Goal: Information Seeking & Learning: Learn about a topic

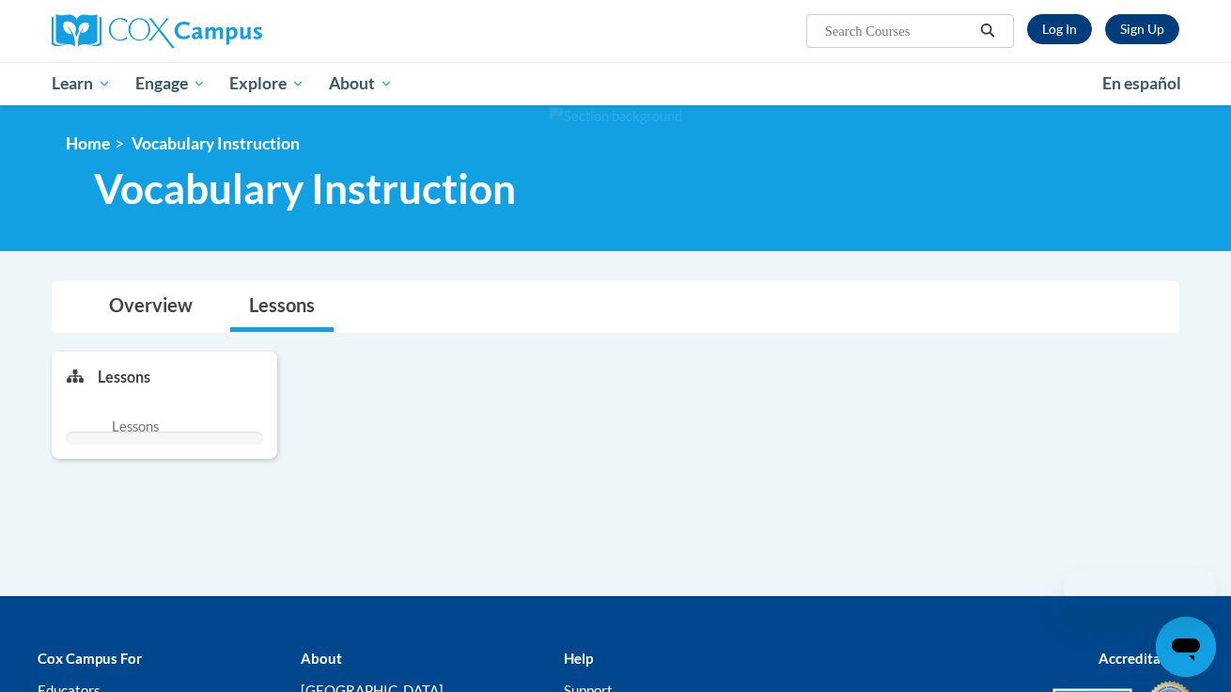
scroll to position [1558, 0]
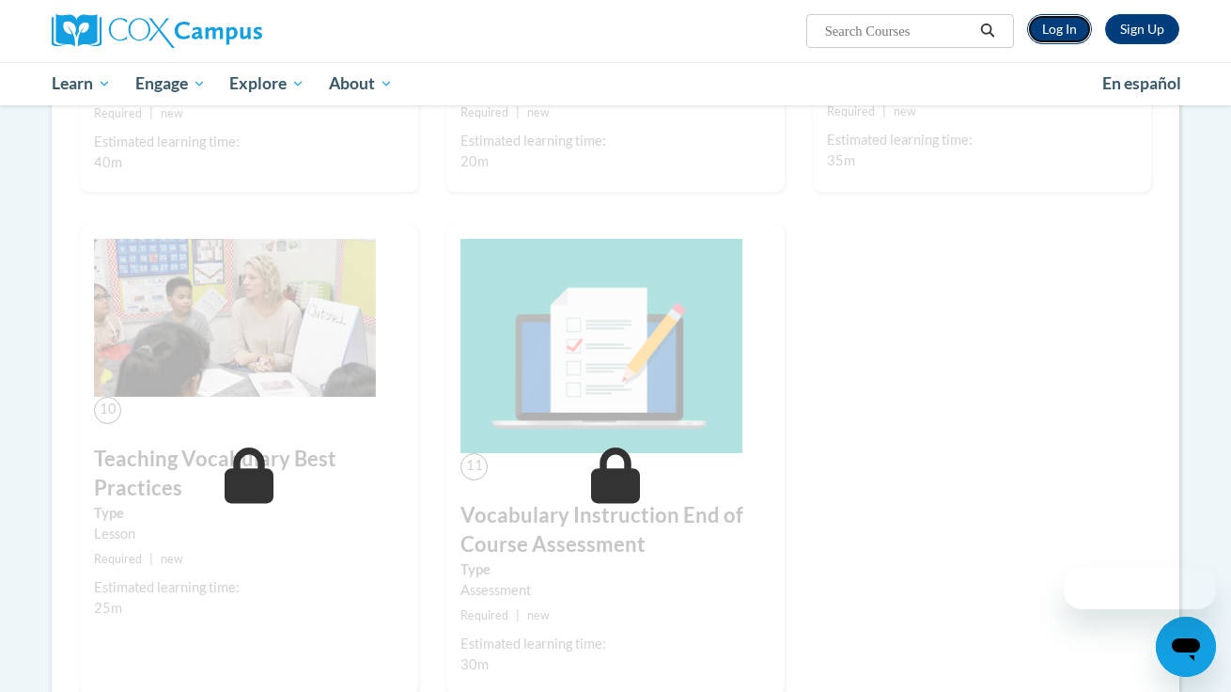
click at [1070, 39] on link "Log In" at bounding box center [1059, 29] width 65 height 30
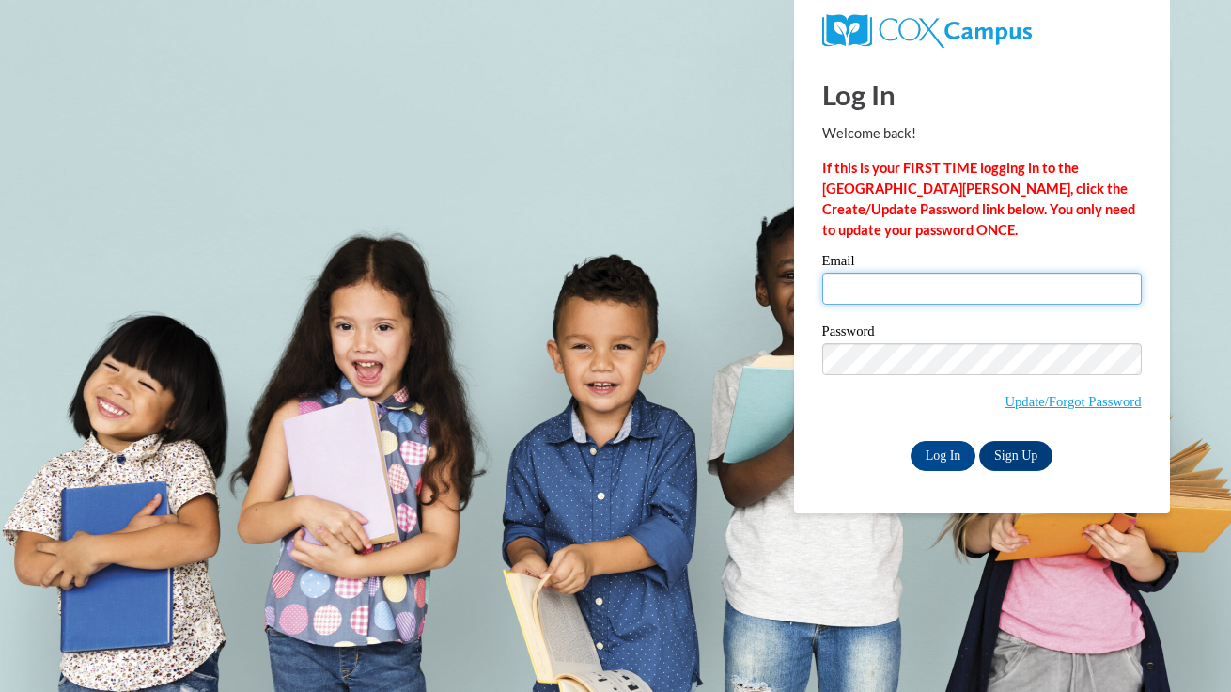
click at [883, 290] on input "Email" at bounding box center [983, 289] width 320 height 32
type input "jgarrow@waukesha.k12.wi.us"
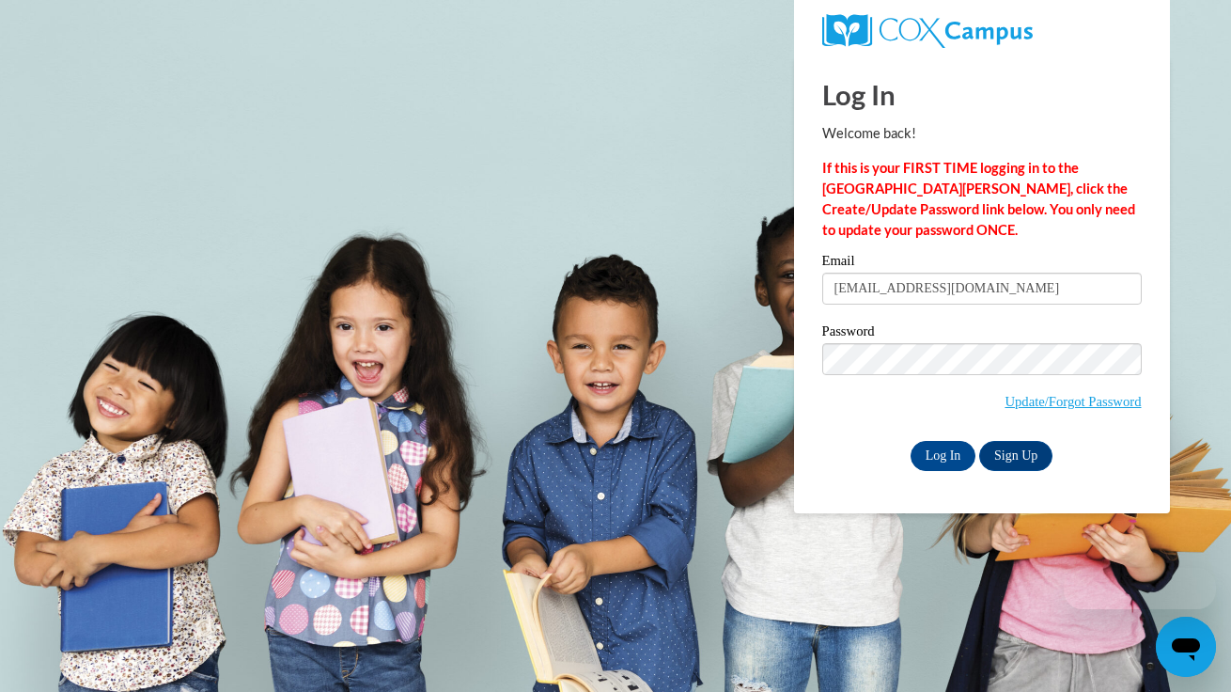
click at [970, 338] on label "Password" at bounding box center [983, 333] width 320 height 19
click at [944, 439] on div "Email jgarrow@waukesha.k12.wi.us Password Update/Forgot Password Log In Sign Up…" at bounding box center [983, 362] width 320 height 216
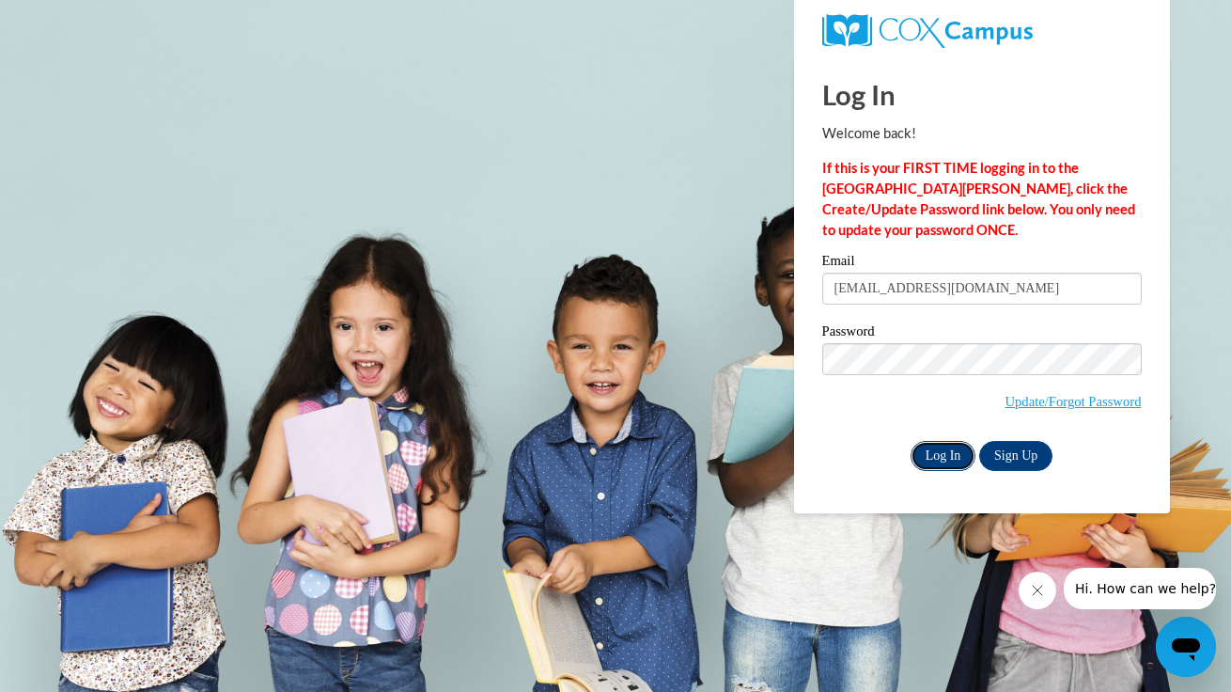
click at [944, 457] on input "Log In" at bounding box center [944, 456] width 66 height 30
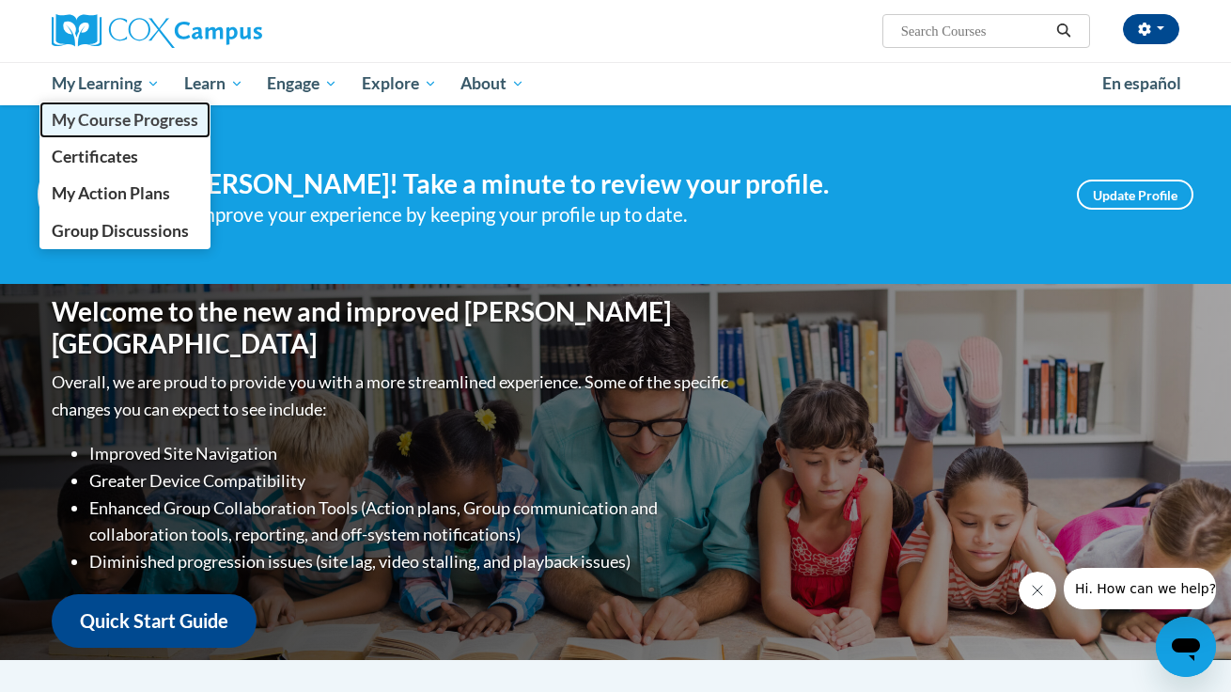
click at [121, 127] on span "My Course Progress" at bounding box center [125, 120] width 147 height 20
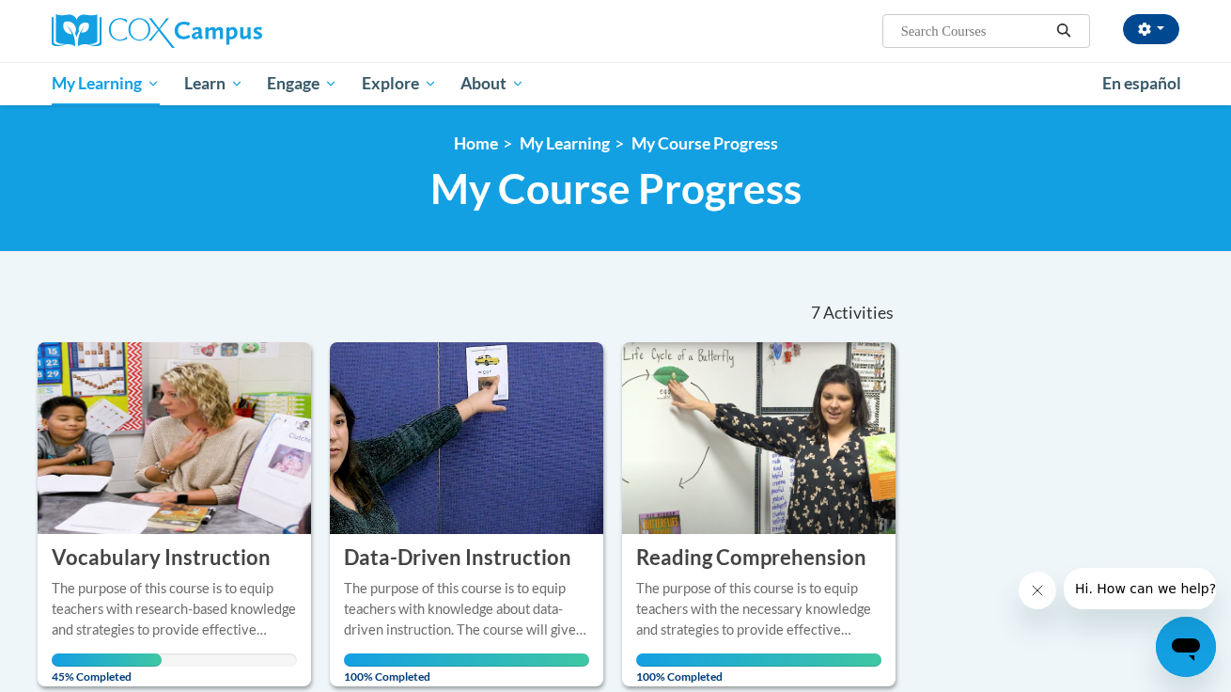
scroll to position [187, 0]
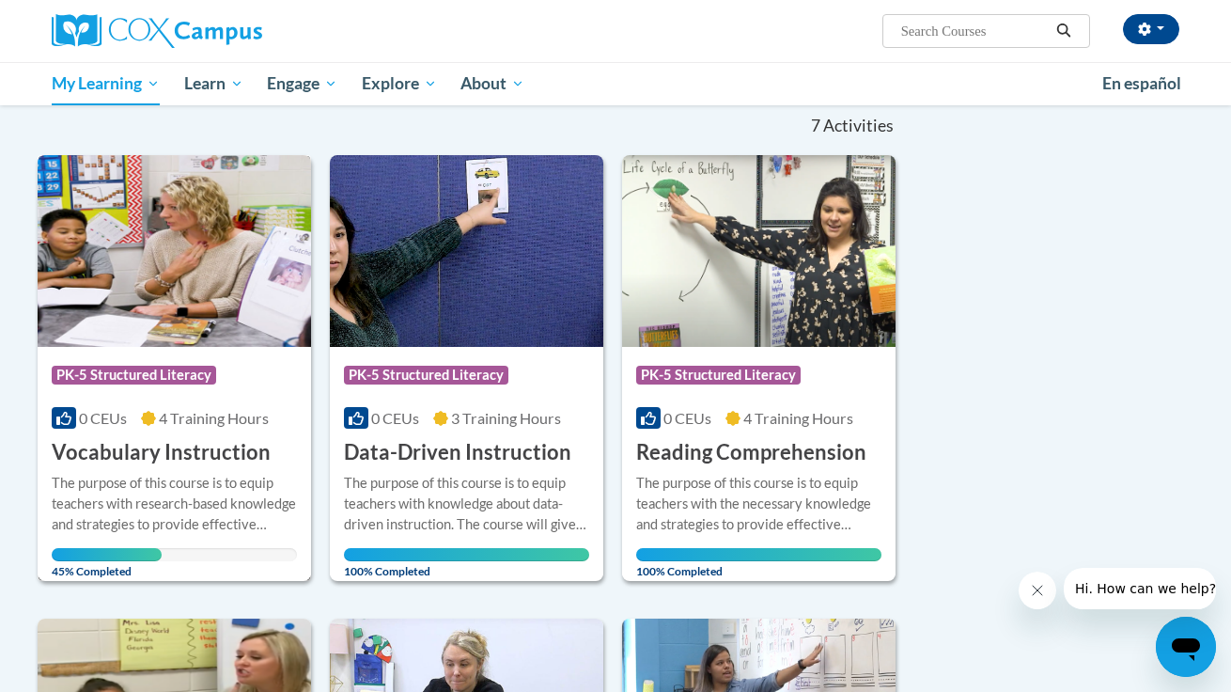
click at [159, 464] on h3 "Vocabulary Instruction" at bounding box center [161, 452] width 219 height 29
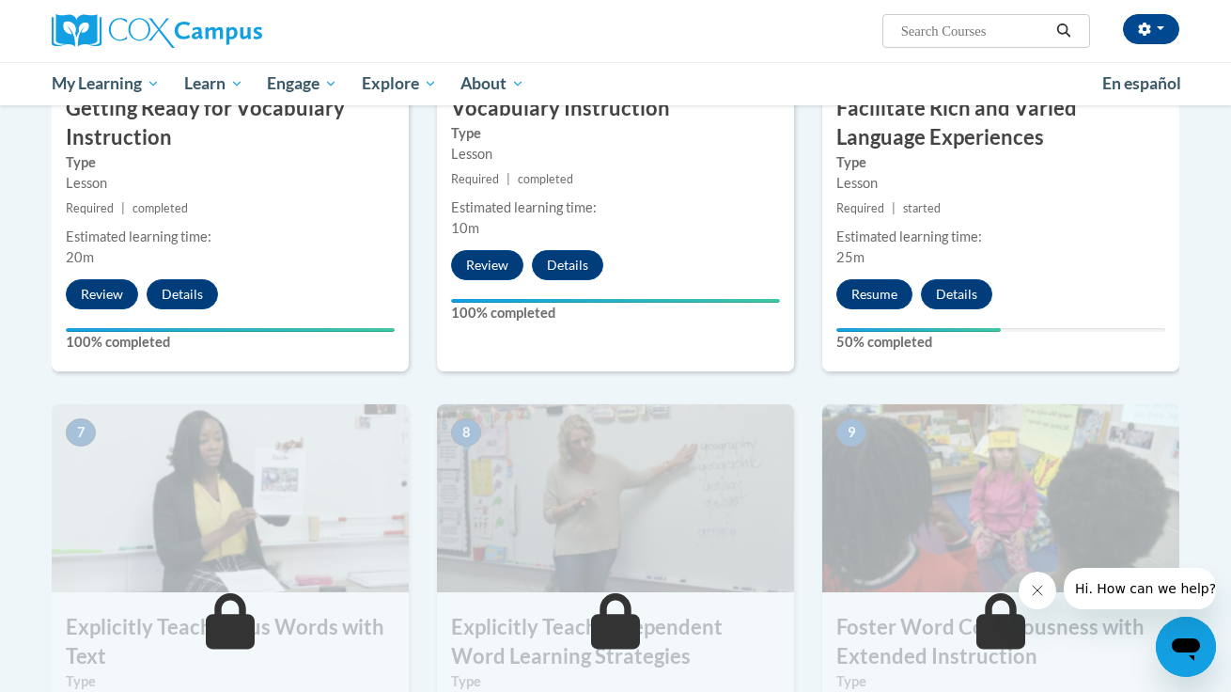
scroll to position [1129, 0]
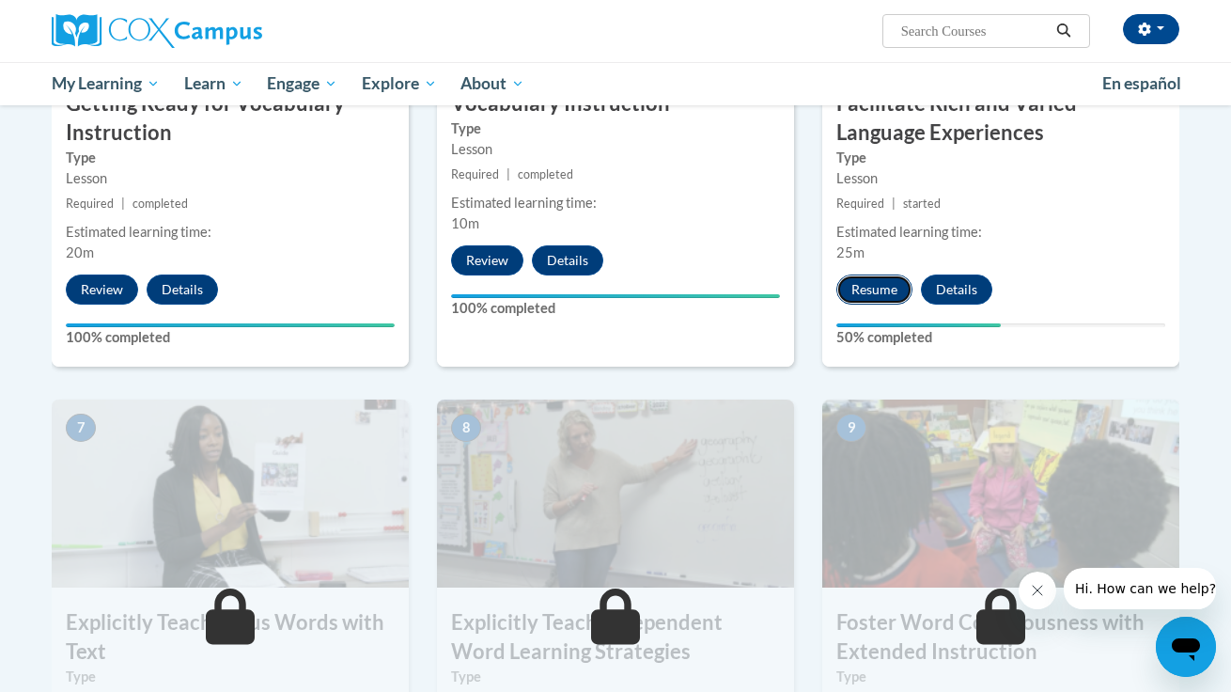
click at [885, 293] on button "Resume" at bounding box center [875, 289] width 76 height 30
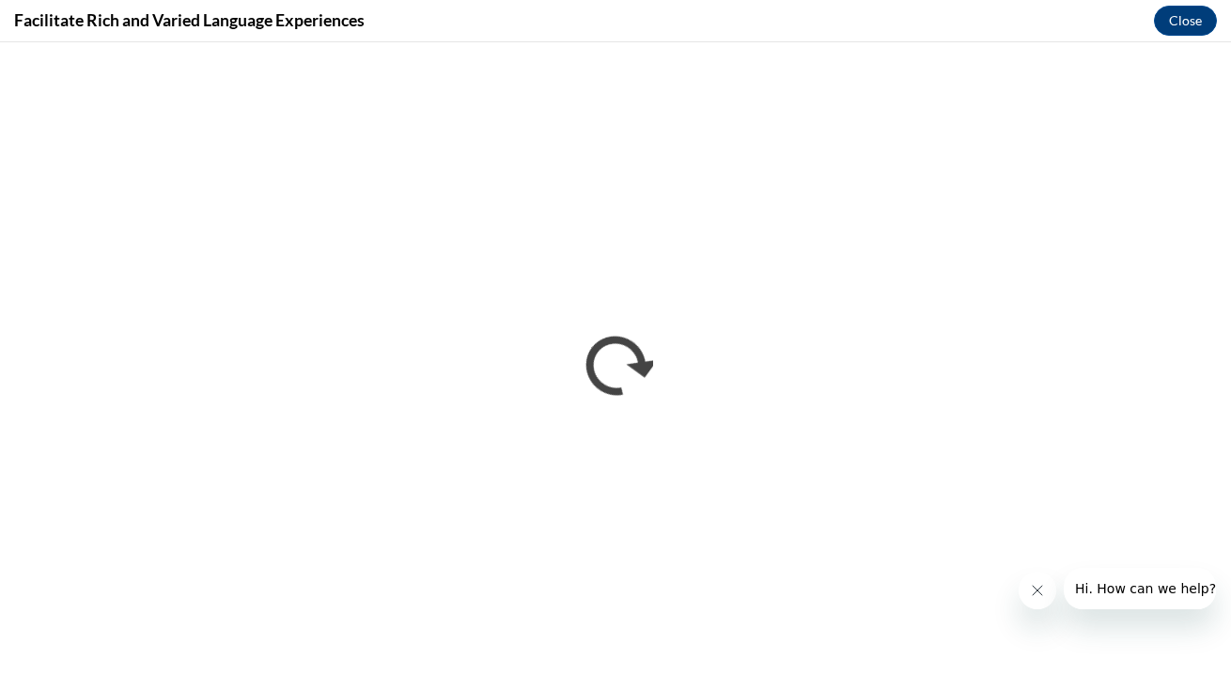
scroll to position [0, 0]
